Goal: Task Accomplishment & Management: Manage account settings

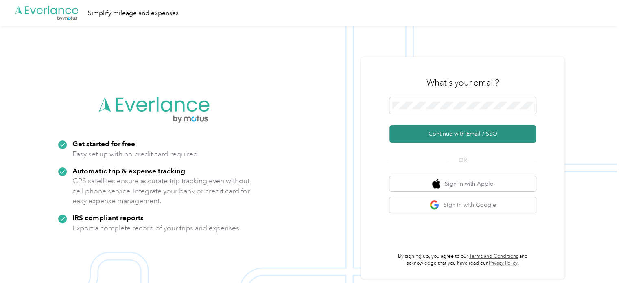
click at [443, 135] on button "Continue with Email / SSO" at bounding box center [462, 133] width 146 height 17
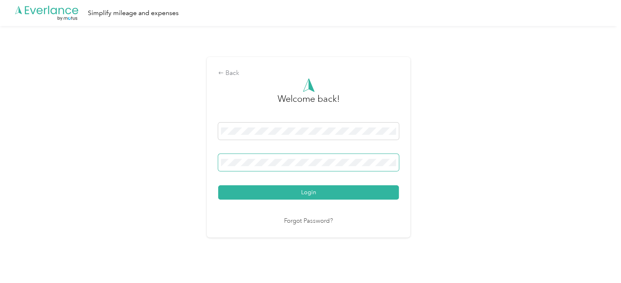
click at [218, 185] on button "Login" at bounding box center [308, 192] width 181 height 14
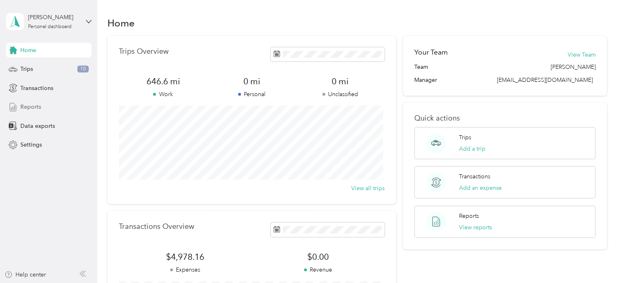
click at [30, 105] on span "Reports" at bounding box center [30, 107] width 21 height 9
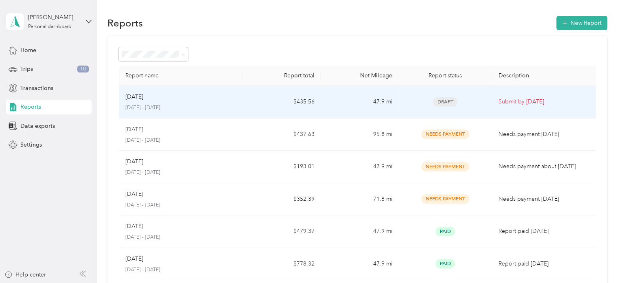
click at [142, 100] on p "[DATE]" at bounding box center [134, 96] width 18 height 9
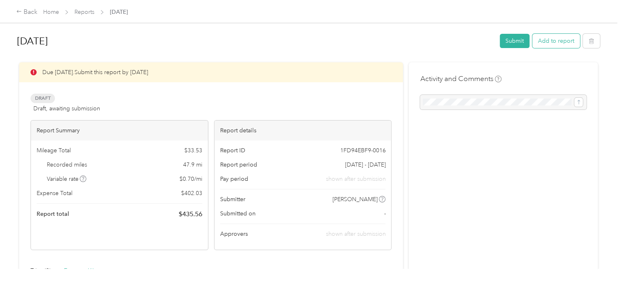
click at [557, 43] on button "Add to report" at bounding box center [556, 41] width 48 height 14
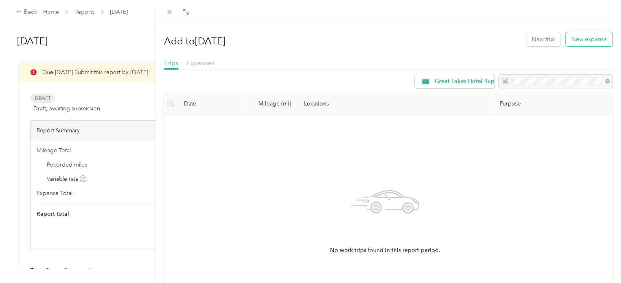
click at [576, 41] on button "New expense" at bounding box center [588, 39] width 47 height 14
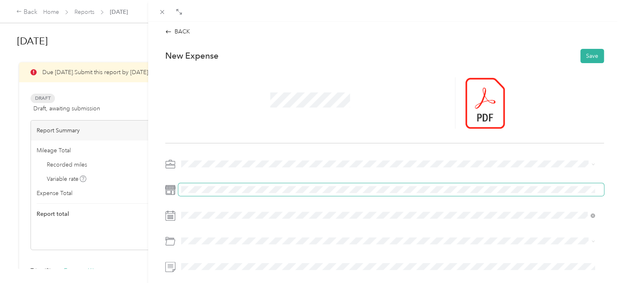
click at [205, 183] on span at bounding box center [390, 189] width 425 height 13
click at [309, 183] on span at bounding box center [390, 189] width 425 height 13
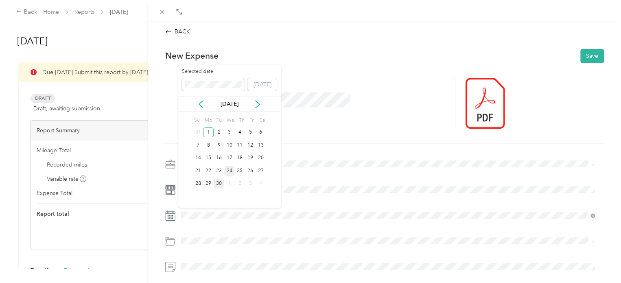
click at [229, 167] on div "24" at bounding box center [229, 171] width 11 height 10
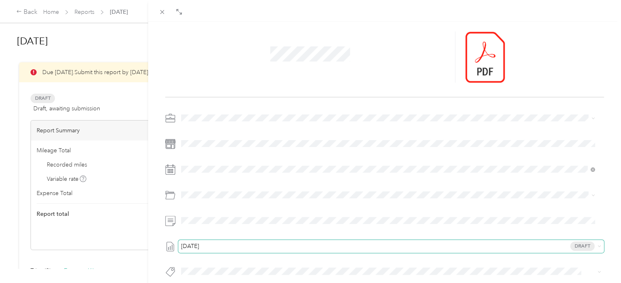
scroll to position [101, 0]
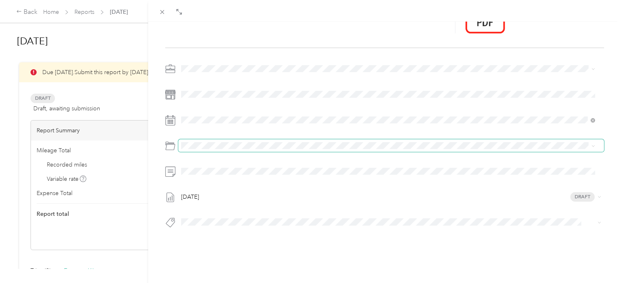
click at [202, 144] on span at bounding box center [390, 145] width 425 height 13
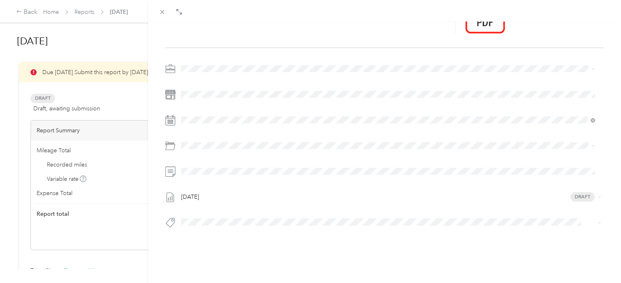
click at [209, 171] on span "Meals" at bounding box center [210, 170] width 15 height 7
click at [350, 230] on div "New Expense Save [DATE] Draft" at bounding box center [385, 105] width 456 height 314
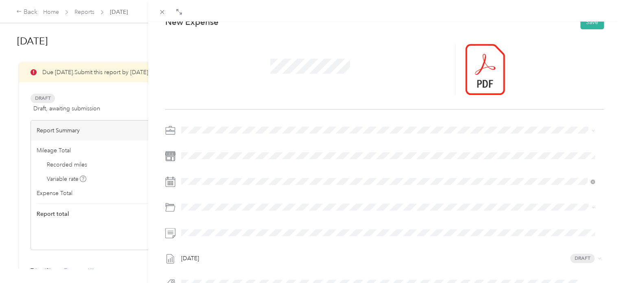
scroll to position [0, 0]
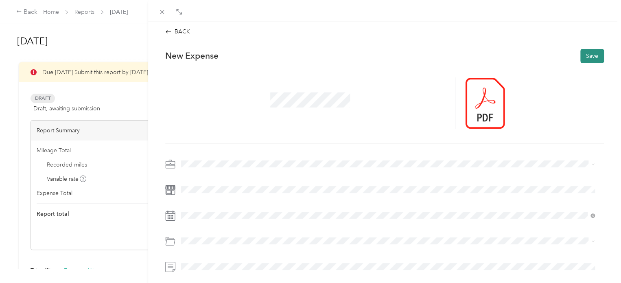
click at [585, 57] on button "Save" at bounding box center [592, 56] width 24 height 14
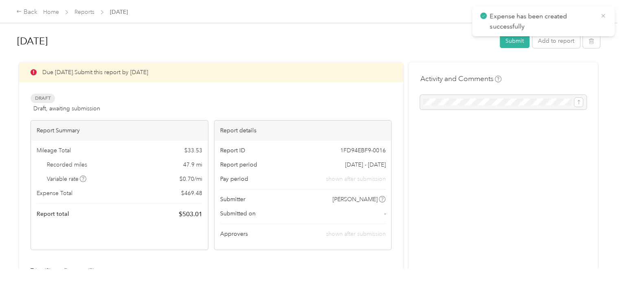
click at [605, 15] on icon at bounding box center [603, 15] width 7 height 7
click at [556, 39] on button "Add to report" at bounding box center [556, 41] width 48 height 14
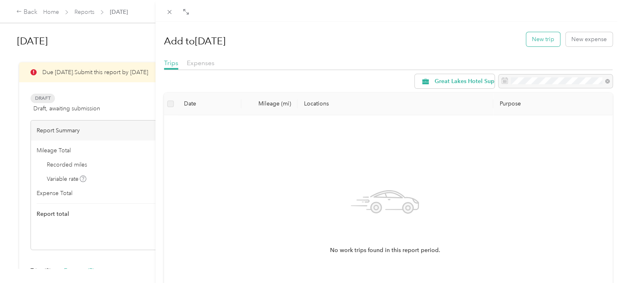
click at [540, 37] on button "New trip" at bounding box center [543, 39] width 34 height 14
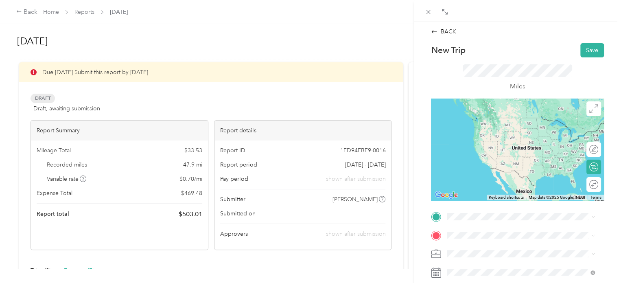
click at [498, 151] on span "[STREET_ADDRESS][PERSON_NAME][US_STATE]" at bounding box center [525, 147] width 127 height 7
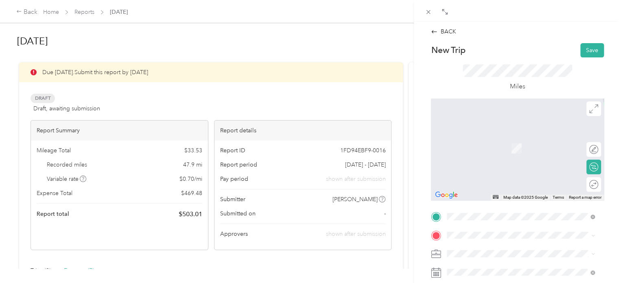
click at [497, 139] on span "[PERSON_NAME][GEOGRAPHIC_DATA][US_STATE], [GEOGRAPHIC_DATA]" at bounding box center [527, 137] width 130 height 14
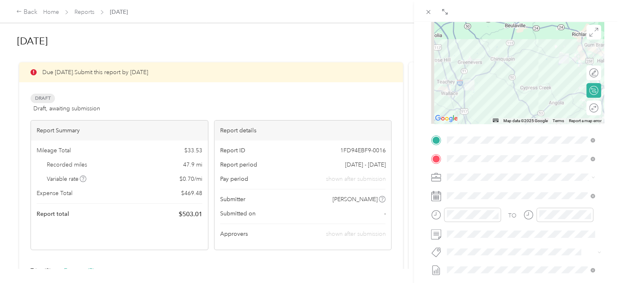
scroll to position [81, 0]
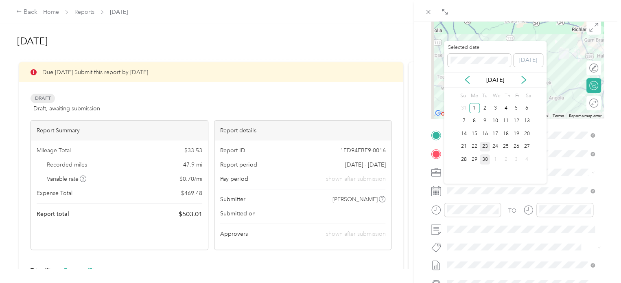
click at [484, 146] on div "23" at bounding box center [485, 147] width 11 height 10
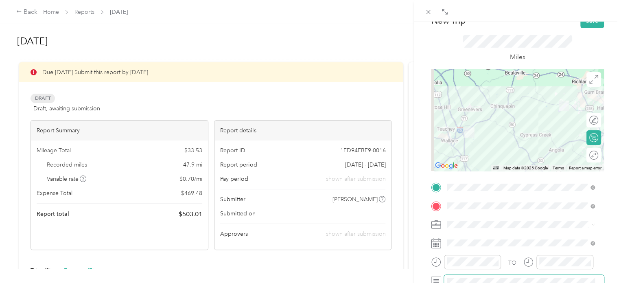
scroll to position [0, 0]
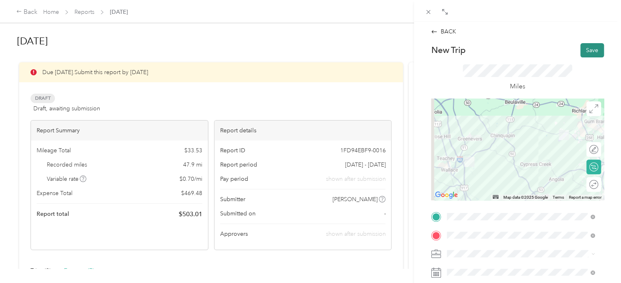
click at [584, 48] on button "Save" at bounding box center [592, 50] width 24 height 14
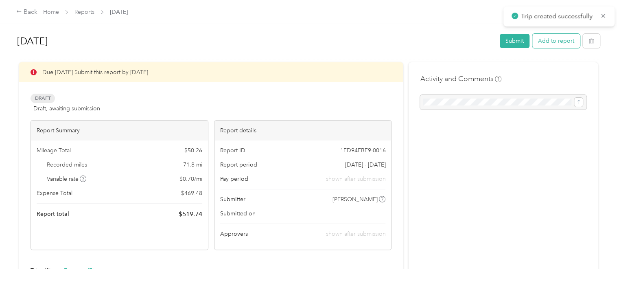
click at [547, 44] on button "Add to report" at bounding box center [556, 41] width 48 height 14
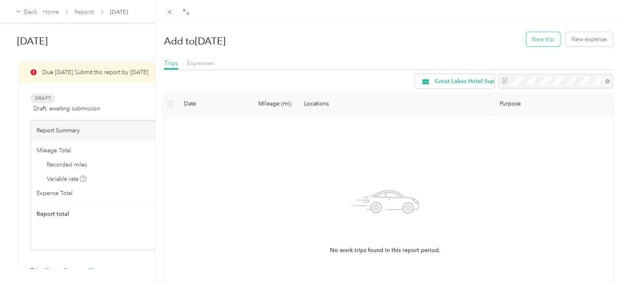
click at [543, 43] on button "New trip" at bounding box center [543, 39] width 34 height 14
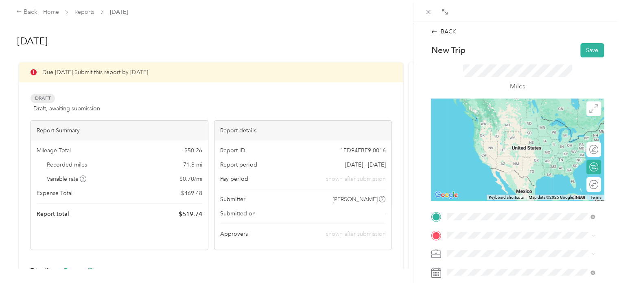
click at [495, 117] on span "[PERSON_NAME][GEOGRAPHIC_DATA][US_STATE], [GEOGRAPHIC_DATA]" at bounding box center [527, 121] width 130 height 14
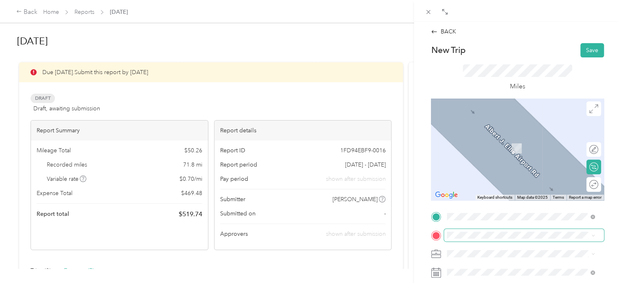
click at [466, 230] on span at bounding box center [524, 235] width 160 height 13
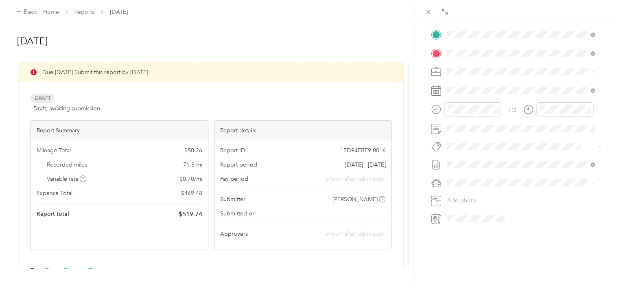
click at [498, 71] on div "[STREET_ADDRESS][PERSON_NAME][US_STATE]" at bounding box center [520, 76] width 142 height 11
click at [495, 199] on div "24" at bounding box center [495, 197] width 11 height 10
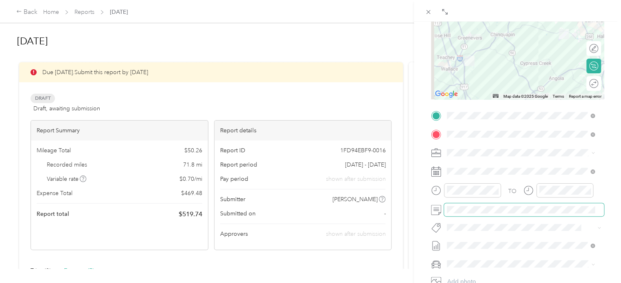
scroll to position [0, 0]
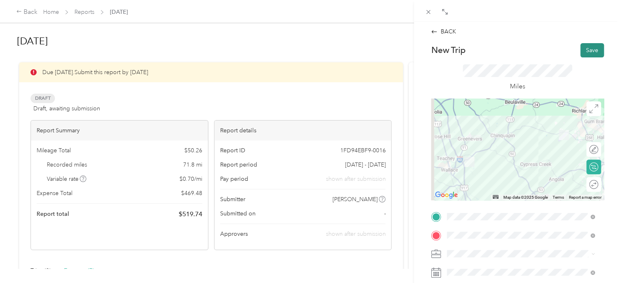
click at [592, 49] on button "Save" at bounding box center [592, 50] width 24 height 14
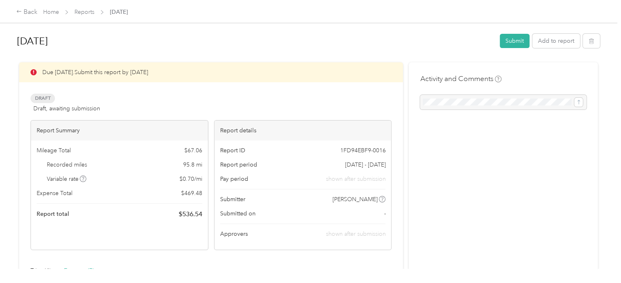
scroll to position [203, 0]
